Goal: Transaction & Acquisition: Register for event/course

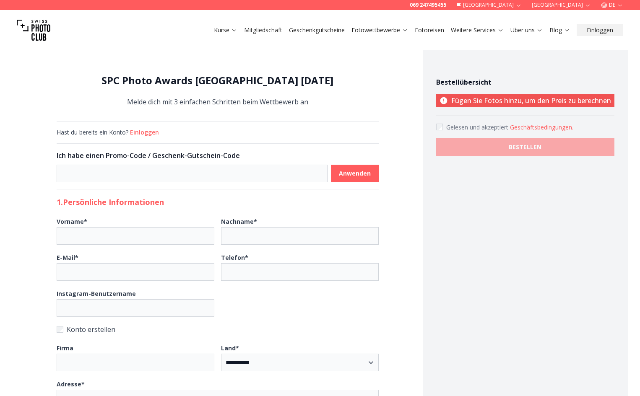
select select "*******"
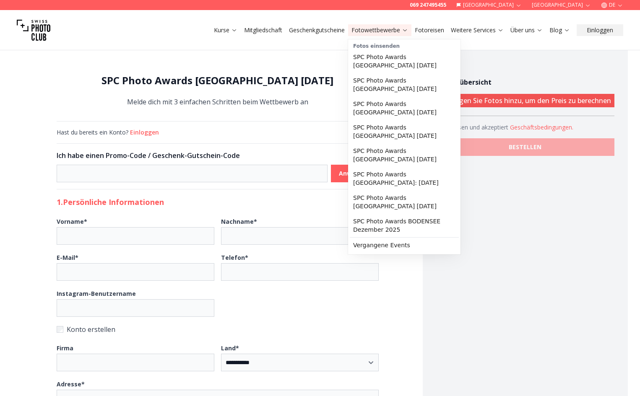
click at [382, 33] on link "Fotowettbewerbe" at bounding box center [380, 30] width 57 height 8
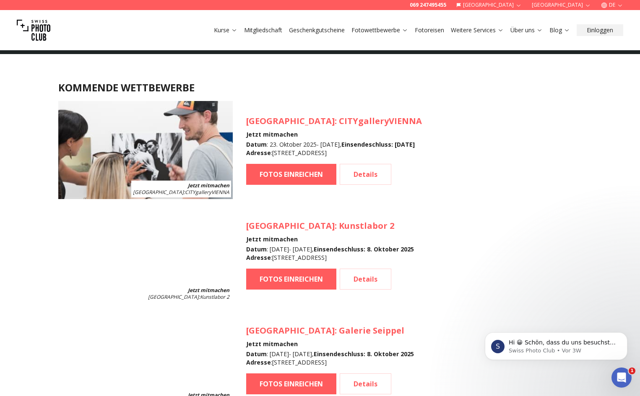
scroll to position [629, 0]
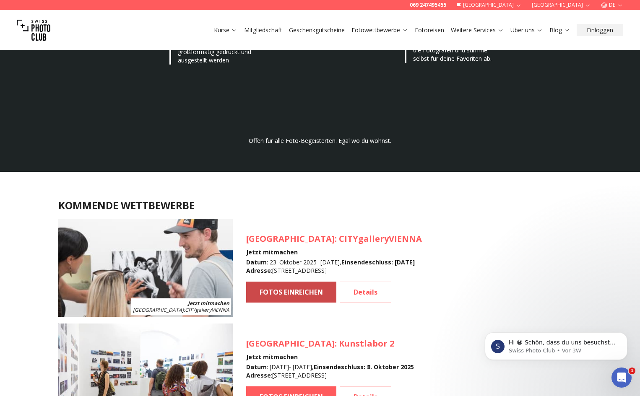
click at [299, 292] on link "FOTOS EINREICHEN" at bounding box center [291, 292] width 90 height 21
select select "*******"
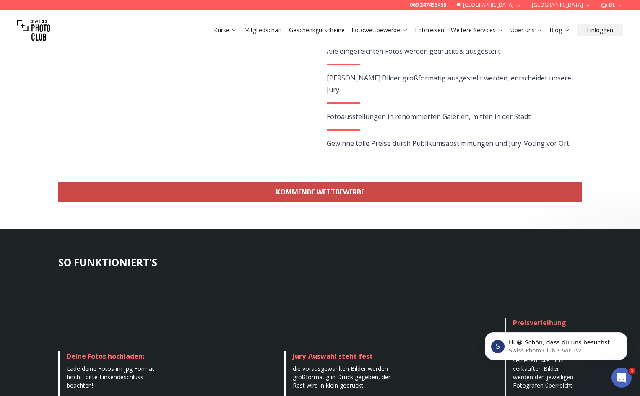
click at [331, 193] on link "KOMMENDE WETTBEWERBE" at bounding box center [320, 192] width 524 height 20
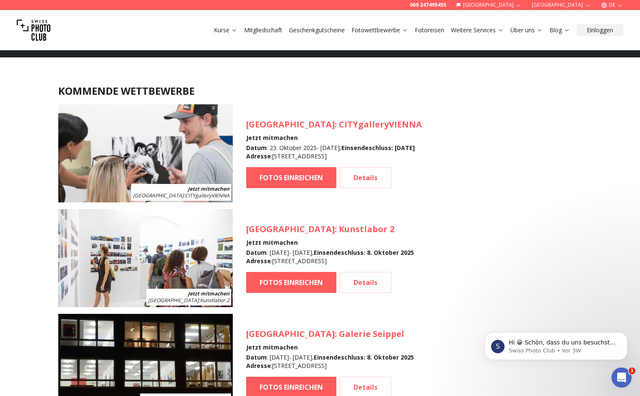
scroll to position [748, 0]
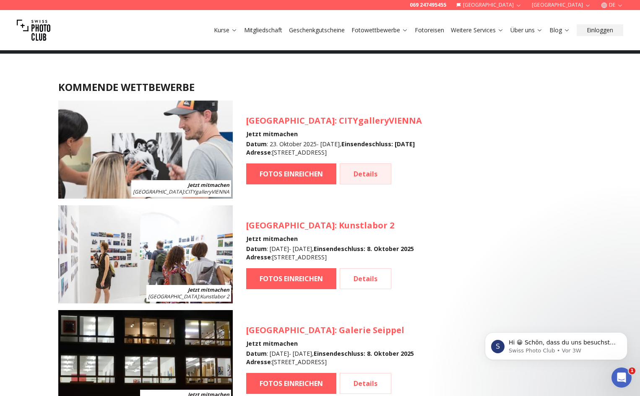
click at [367, 173] on link "Details" at bounding box center [366, 174] width 52 height 21
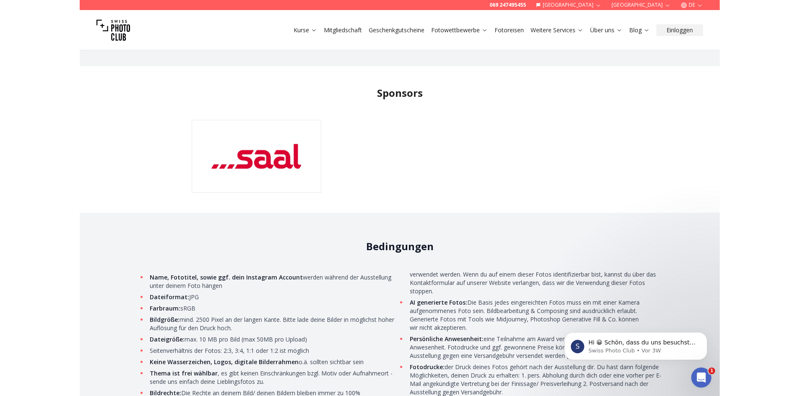
scroll to position [2587, 0]
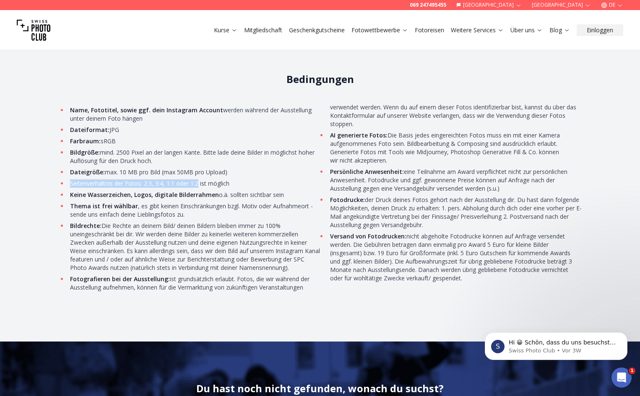
drag, startPoint x: 70, startPoint y: 182, endPoint x: 199, endPoint y: 185, distance: 128.8
click at [199, 185] on li "Seitenverhältnis der Fotos: 2:3, 3:4, 1:1 oder 1:2 ist möglich" at bounding box center [195, 184] width 254 height 8
copy li "Seitenverhältnis der Fotos: 2:3, 3:4, 1:1 oder 1:2"
